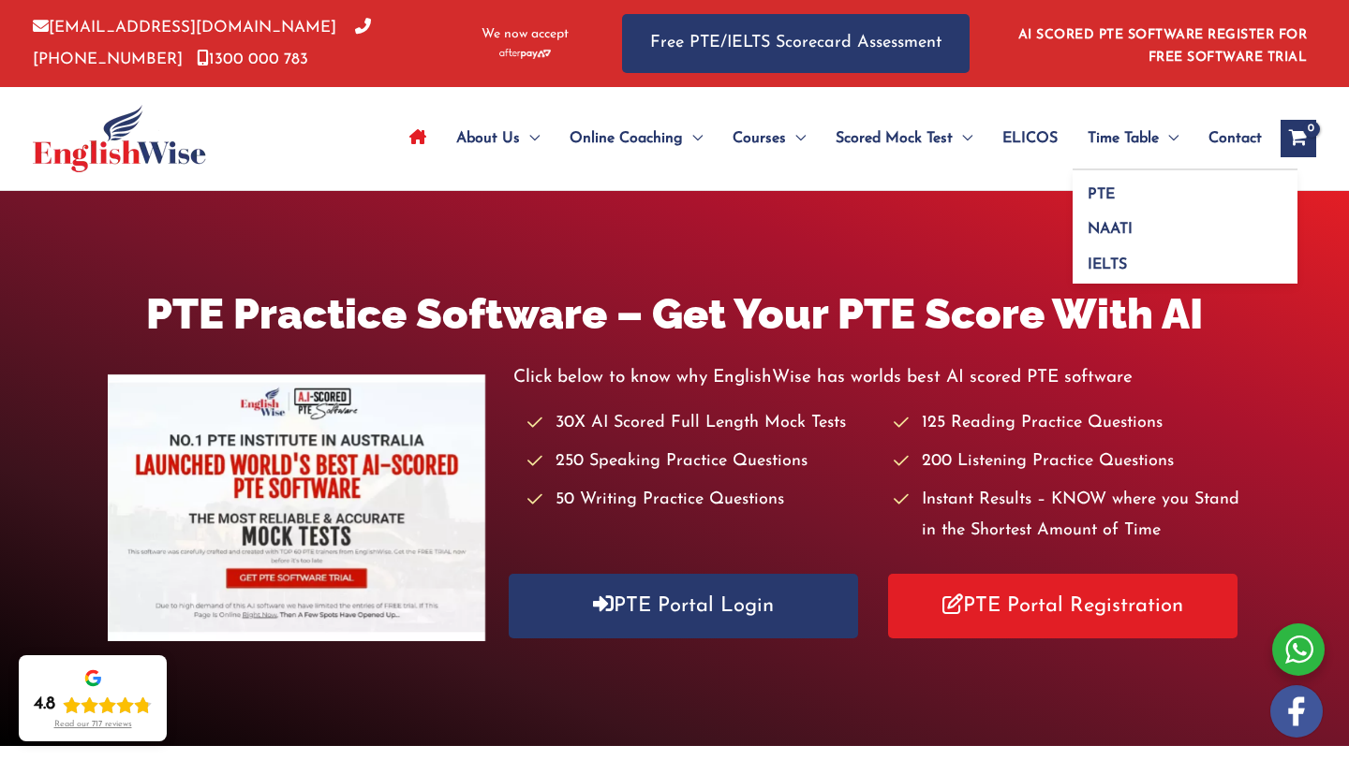
click at [1118, 138] on span "Time Table" at bounding box center [1122, 139] width 71 height 66
click at [1116, 148] on span "Time Table" at bounding box center [1122, 139] width 71 height 66
click at [1112, 193] on link "PTE" at bounding box center [1184, 188] width 225 height 36
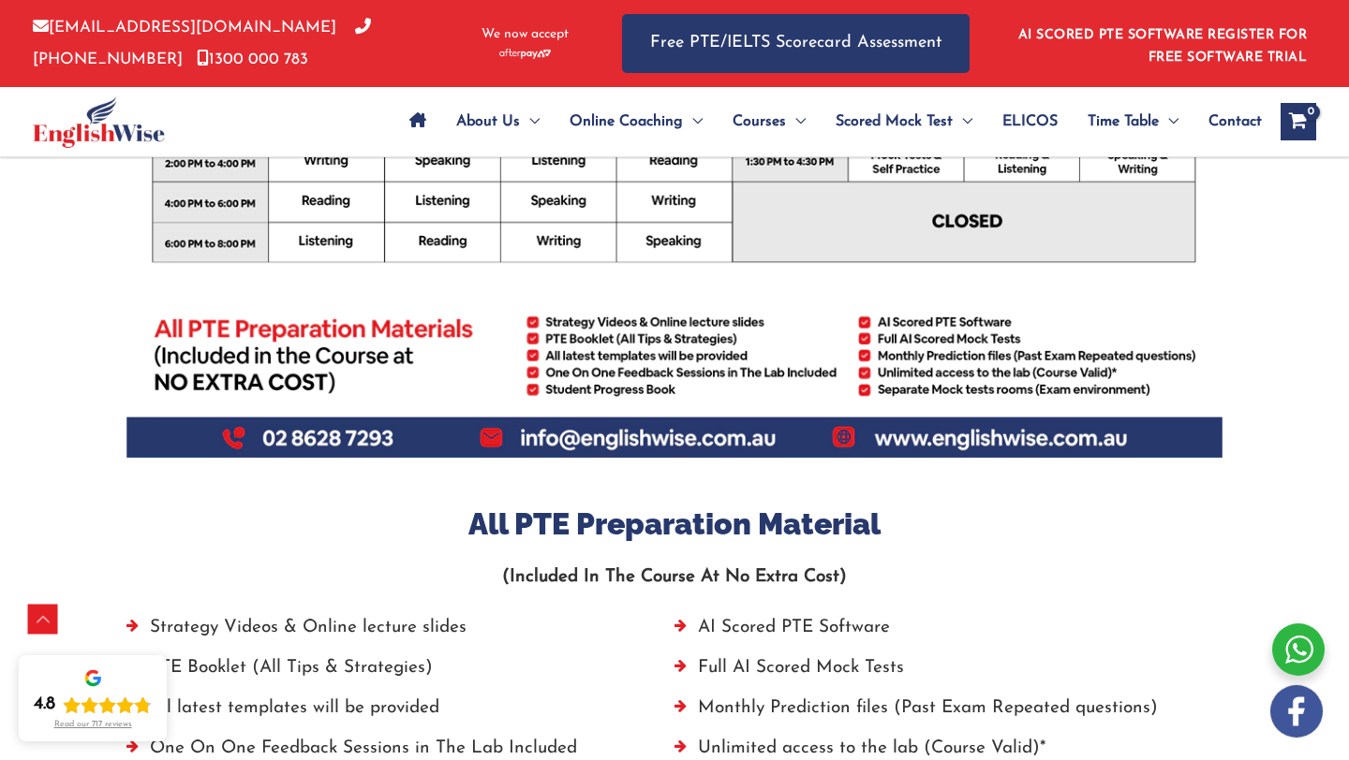
scroll to position [960, 0]
